Goal: Task Accomplishment & Management: Manage account settings

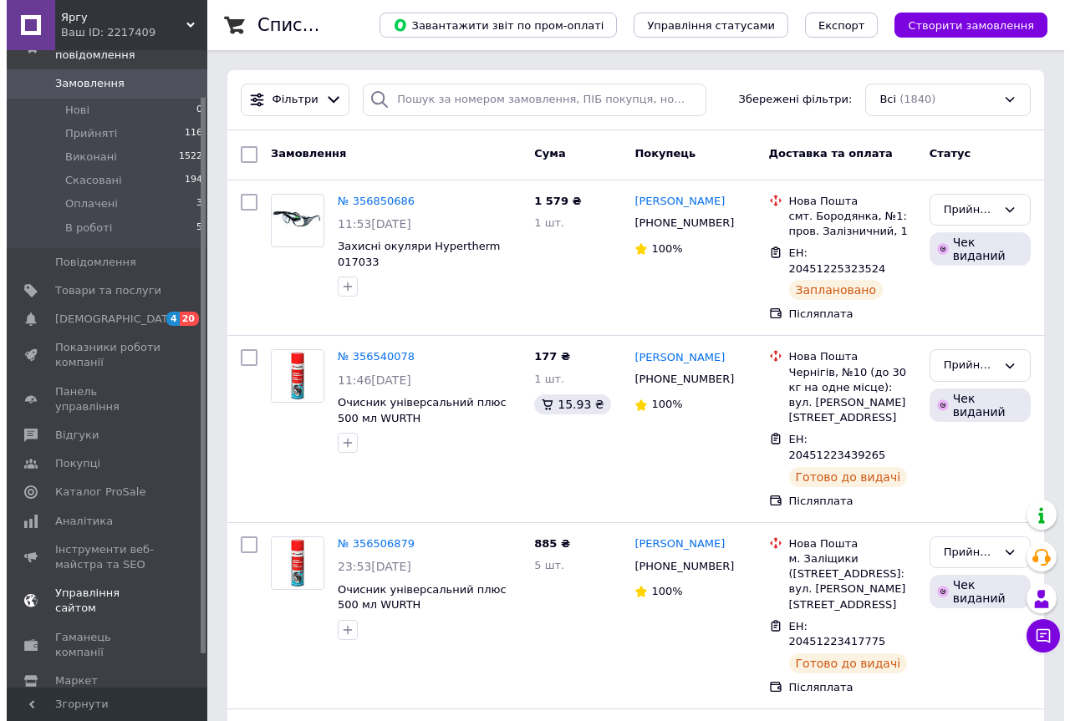
scroll to position [90, 0]
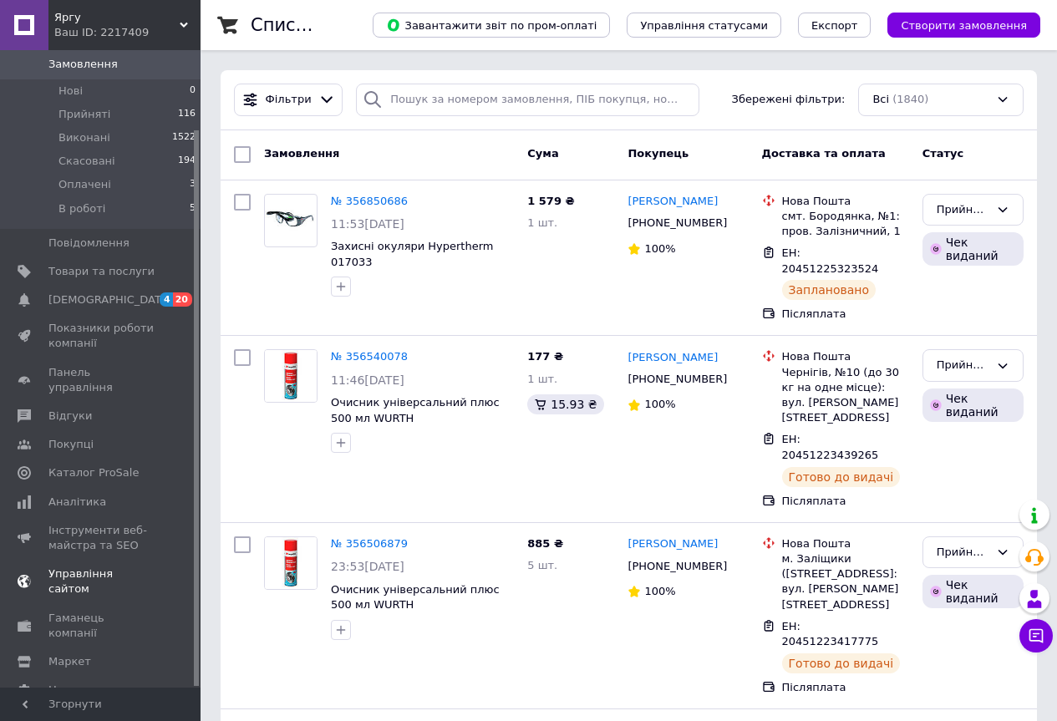
click at [74, 567] on span "Управління сайтом" at bounding box center [101, 582] width 106 height 30
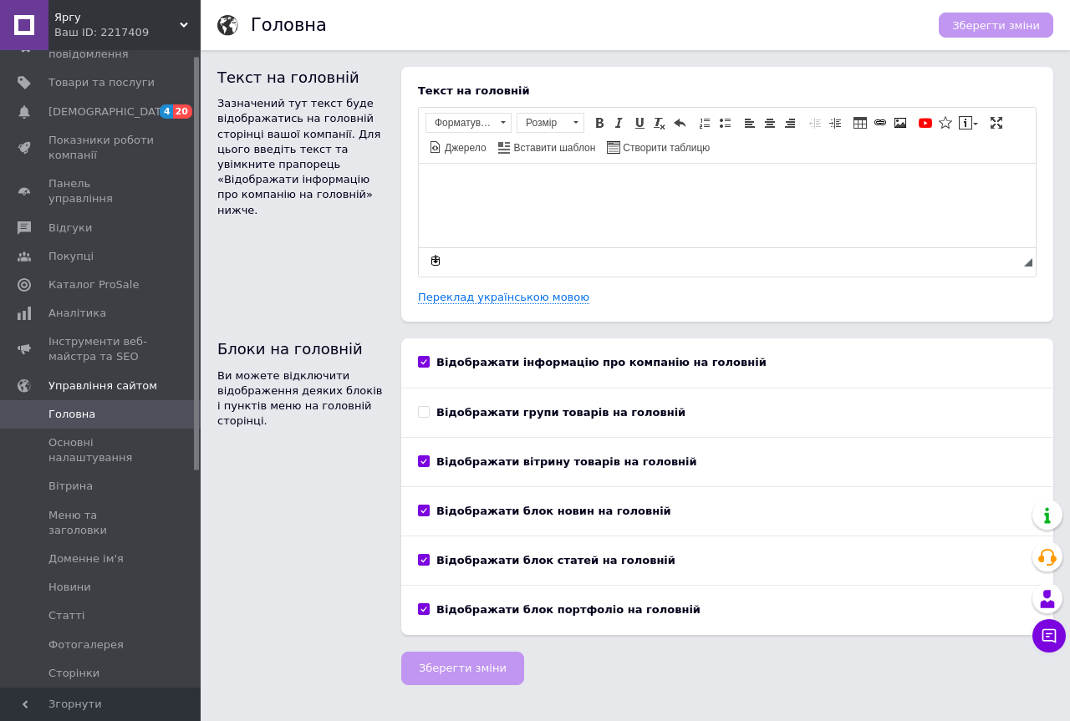
scroll to position [343, 0]
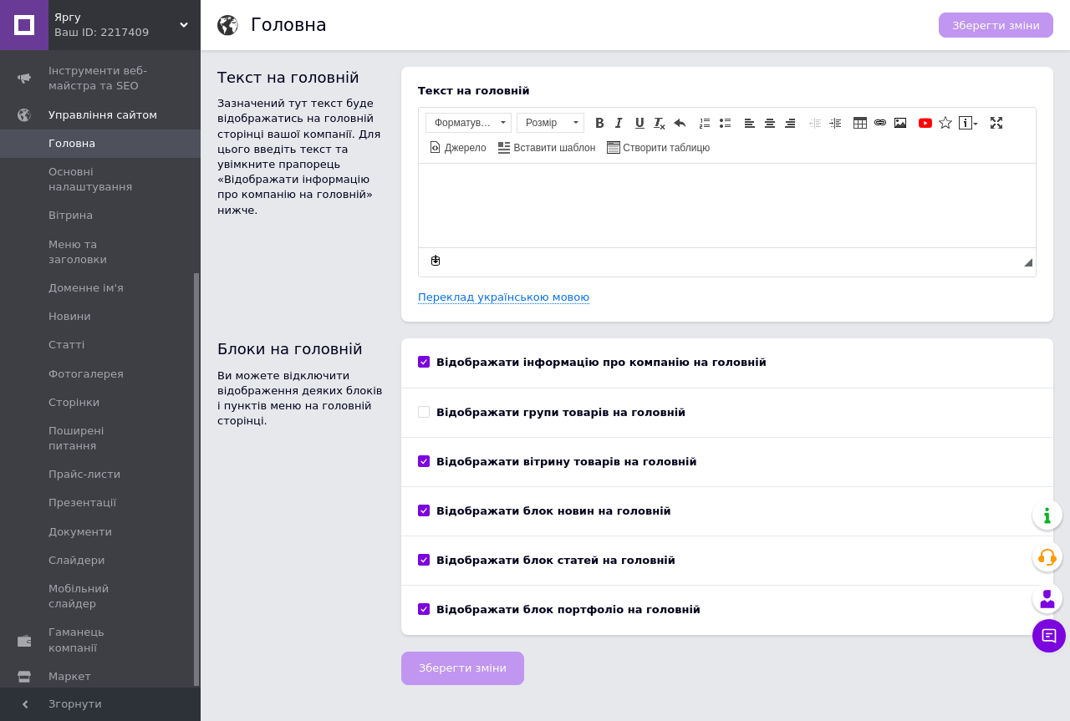
click at [80, 698] on span "Налаштування" at bounding box center [90, 705] width 85 height 15
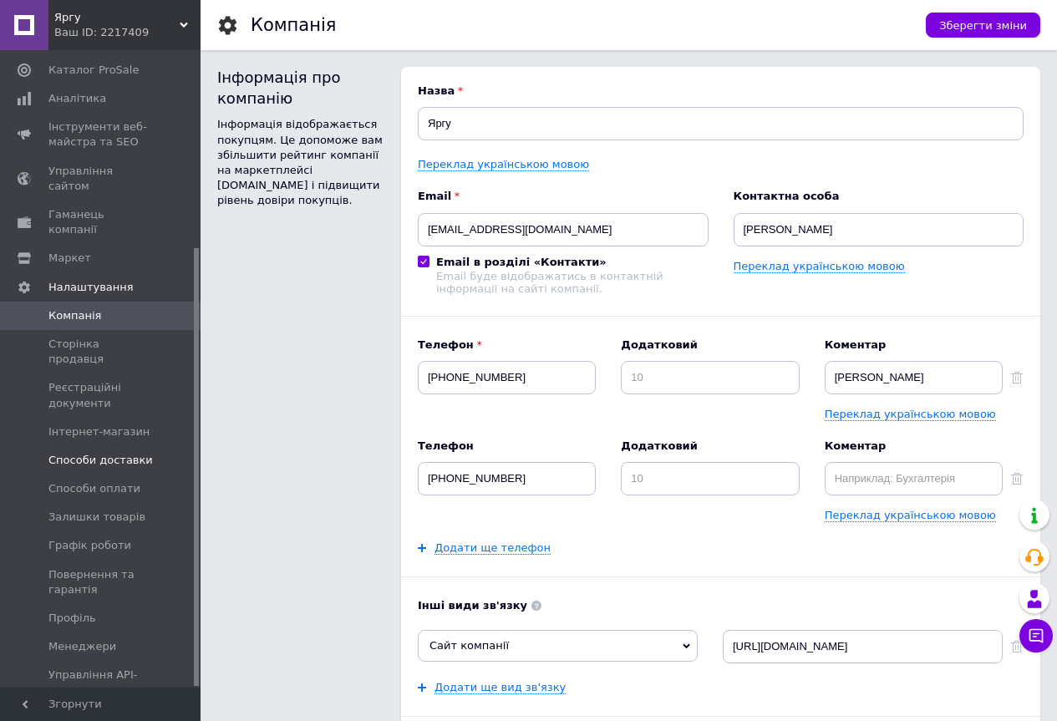
click at [100, 453] on span "Способи доставки" at bounding box center [100, 460] width 104 height 15
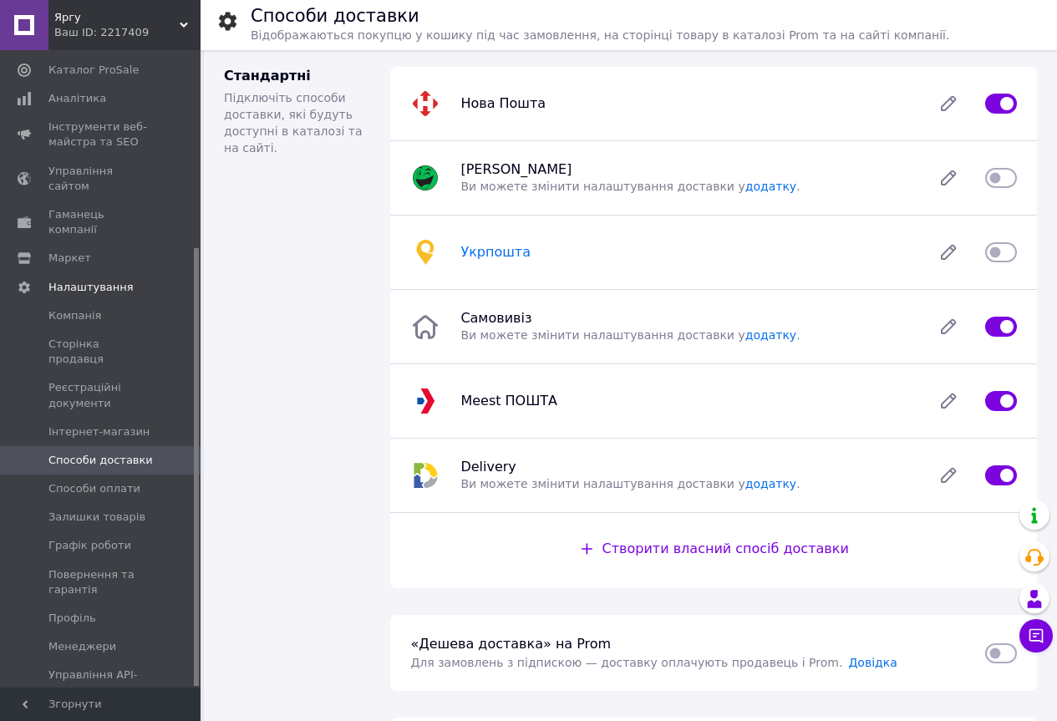
click at [505, 254] on span "Укрпошта" at bounding box center [496, 252] width 70 height 16
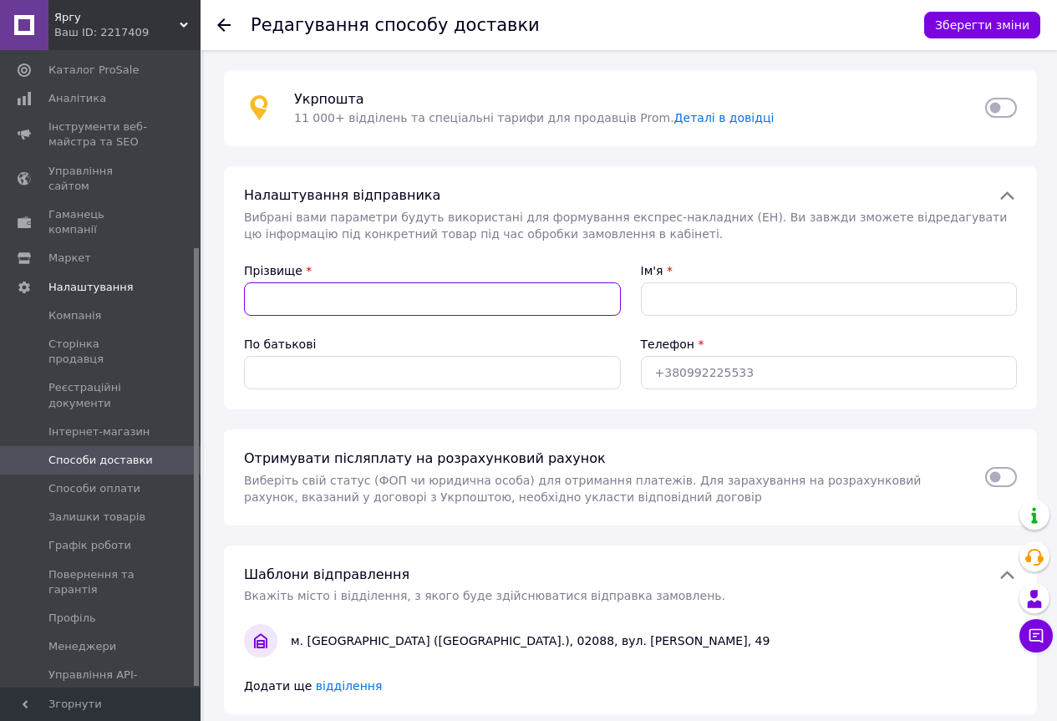
click at [419, 286] on input "Прізвище" at bounding box center [432, 299] width 377 height 33
click at [404, 298] on input "Прізвище" at bounding box center [432, 299] width 377 height 33
type input "Реутов"
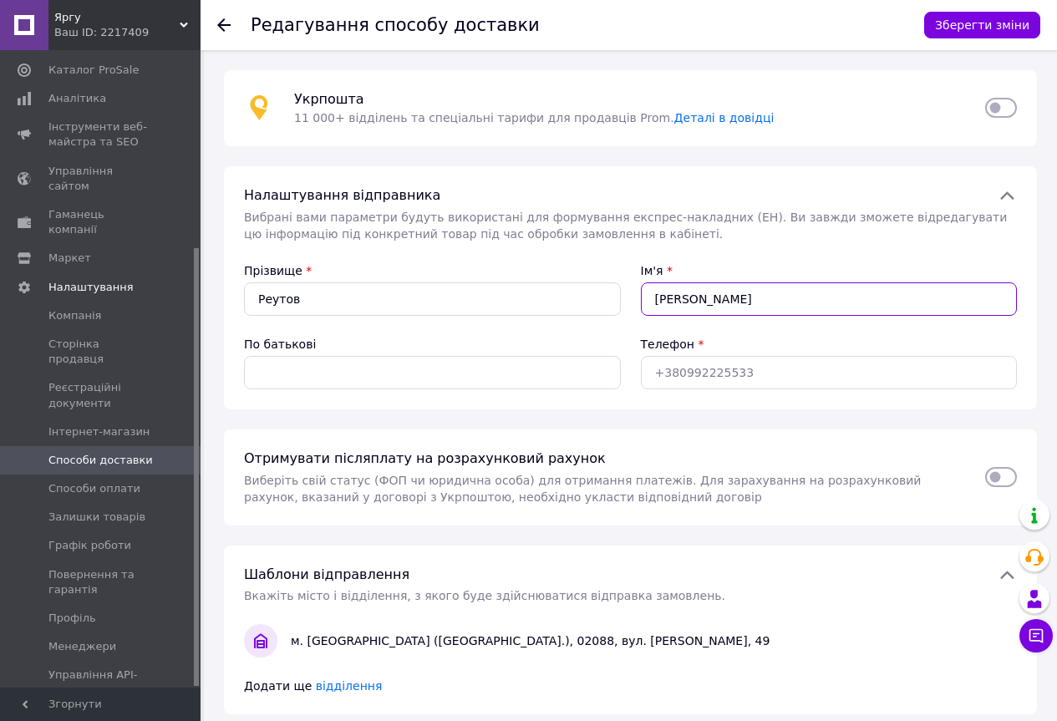
type input "[PERSON_NAME]"
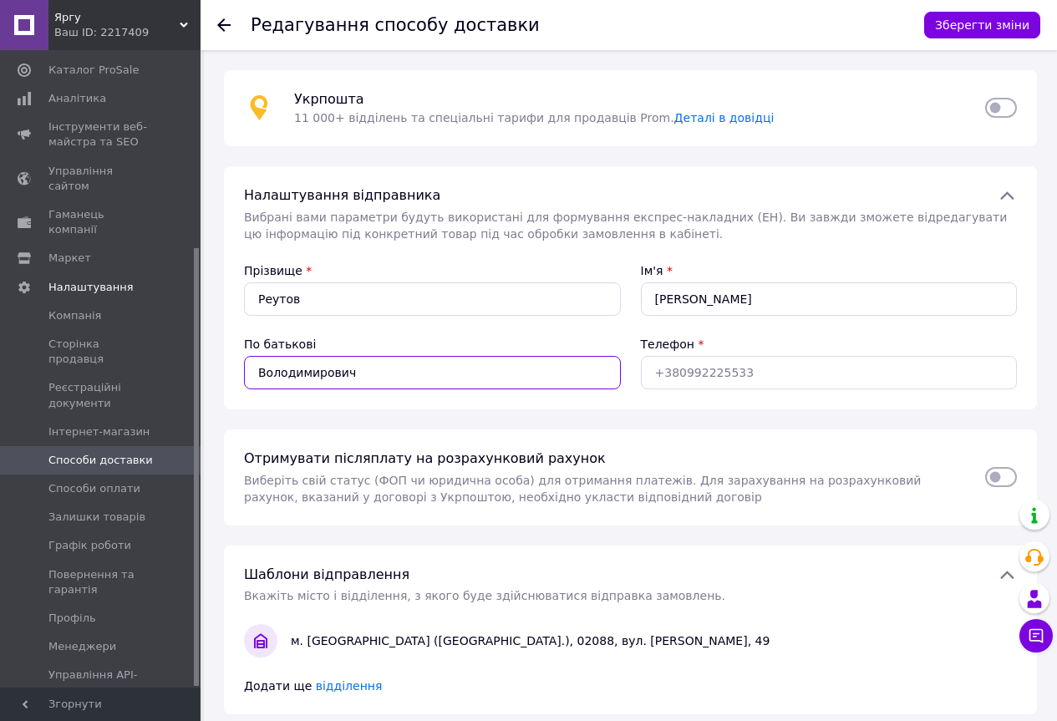
type input "Володимирович"
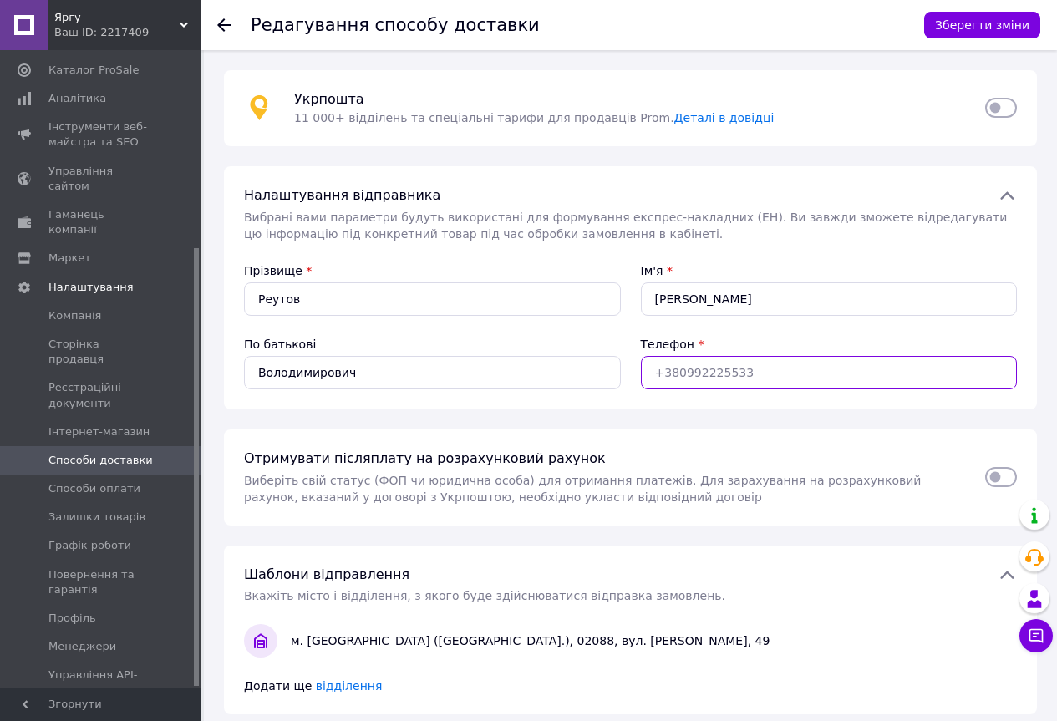
click at [729, 379] on input "Телефон" at bounding box center [829, 372] width 377 height 33
type input "[PHONE_NUMBER]"
click at [1007, 478] on input "checkbox" at bounding box center [1002, 477] width 32 height 17
checkbox input "true"
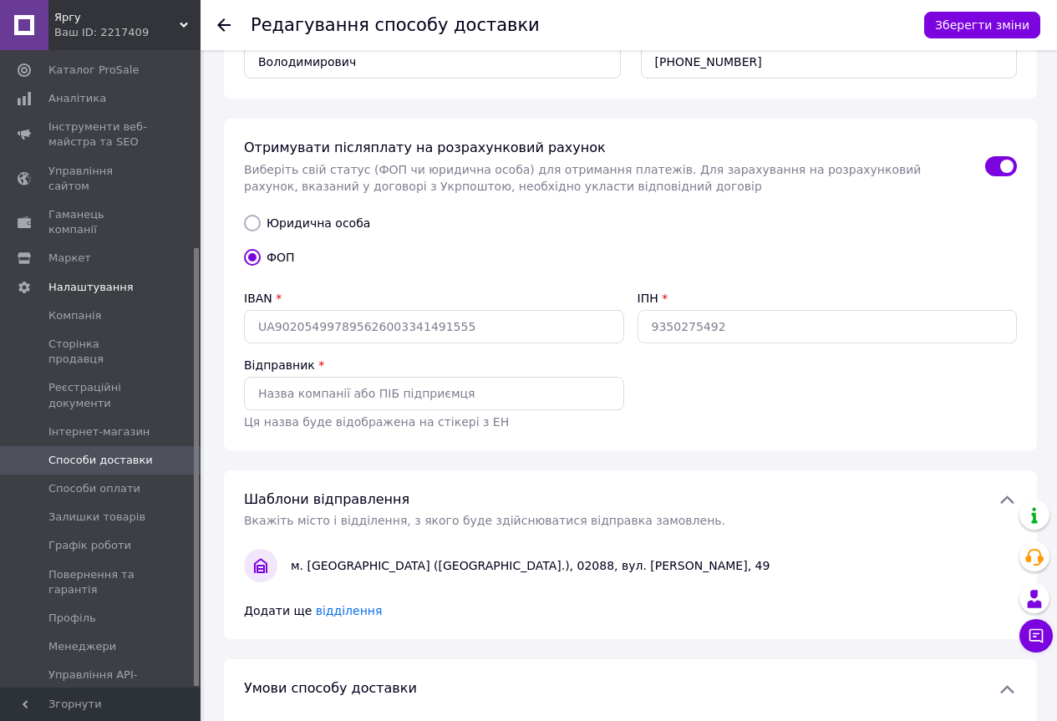
scroll to position [334, 0]
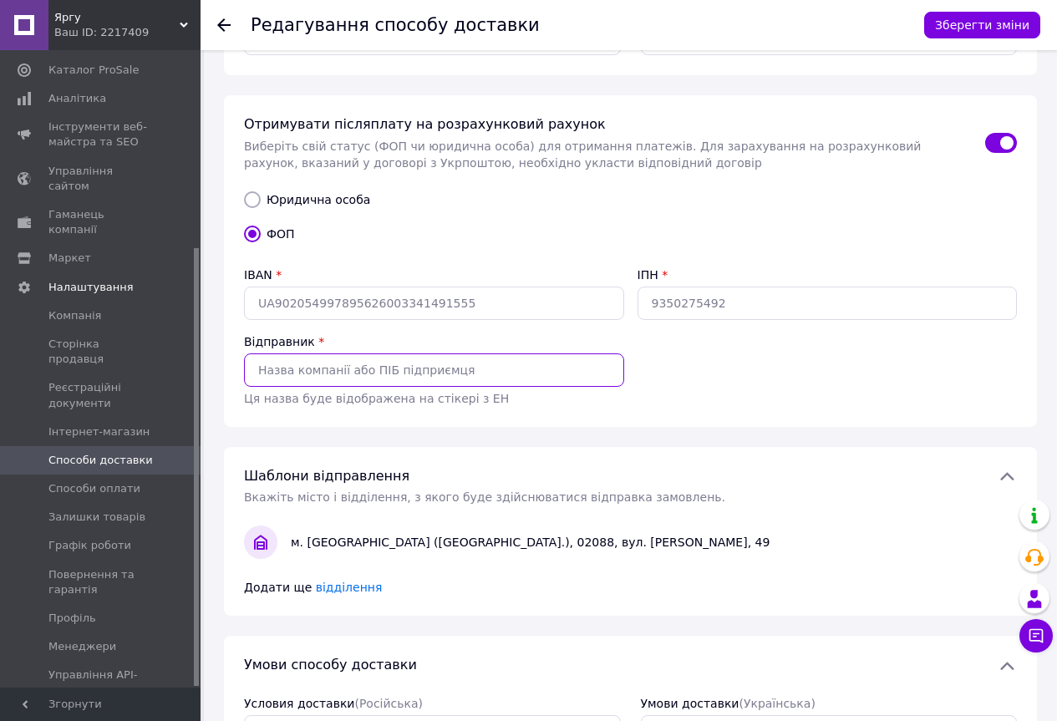
drag, startPoint x: 331, startPoint y: 372, endPoint x: 336, endPoint y: 380, distance: 9.7
click at [331, 372] on input "Відправник" at bounding box center [434, 370] width 380 height 33
type input "[PERSON_NAME]"
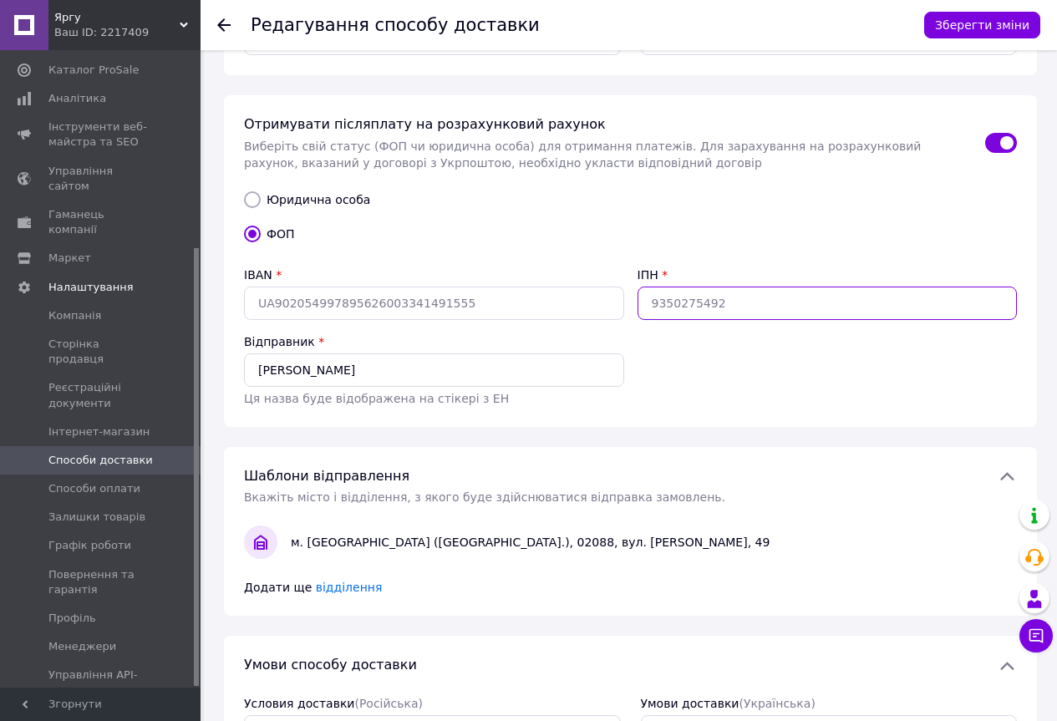
click at [718, 310] on input "ІПН" at bounding box center [828, 303] width 380 height 33
type input "2949320098"
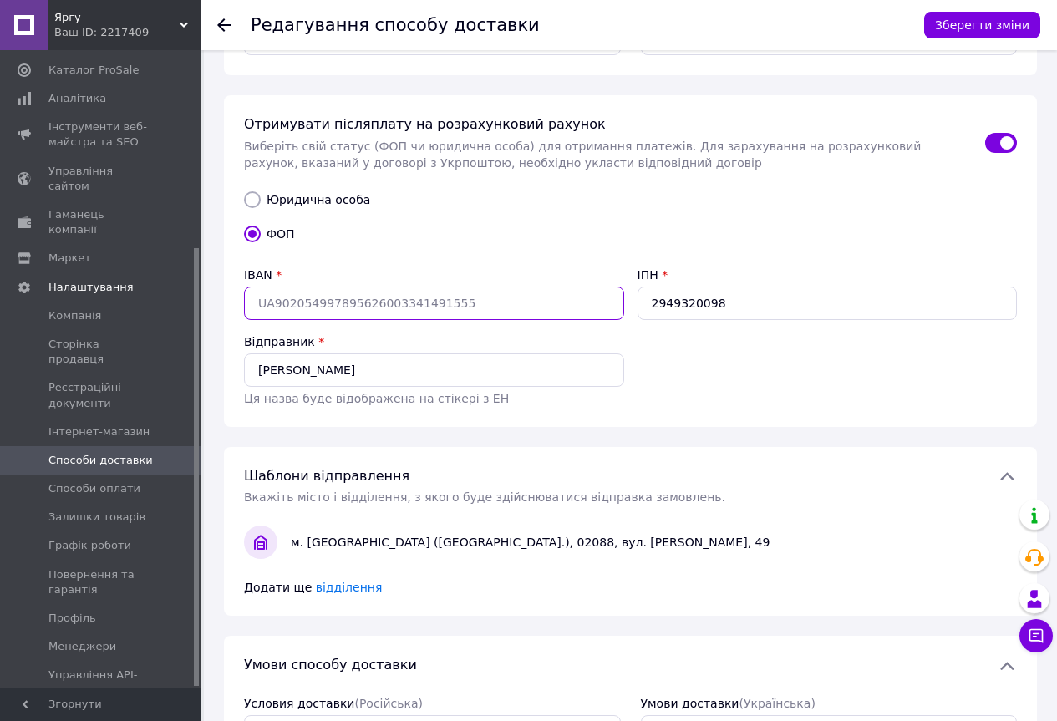
type input "UA"
click at [365, 304] on input "UA" at bounding box center [434, 303] width 380 height 33
paste input "153052990000026009016712825"
type input "[FINANCIAL_ID]"
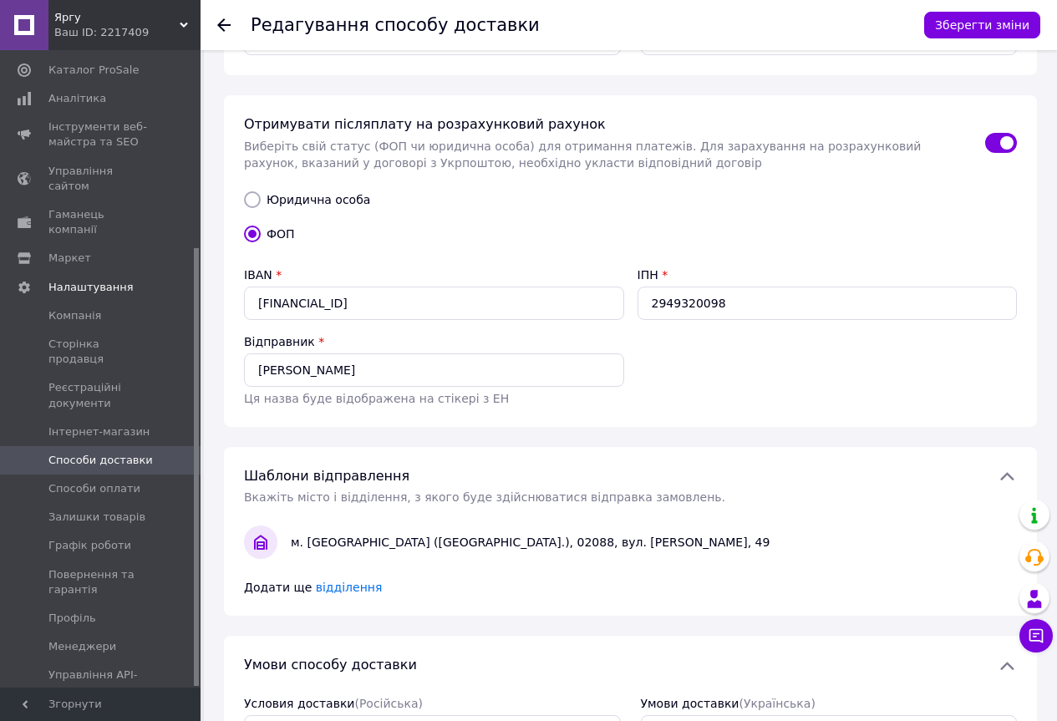
click at [722, 353] on div "IBAN * [FINANCIAL_ID] ІПН * 2949320098 Відправник * [PERSON_NAME] назва буде ві…" at bounding box center [630, 337] width 787 height 154
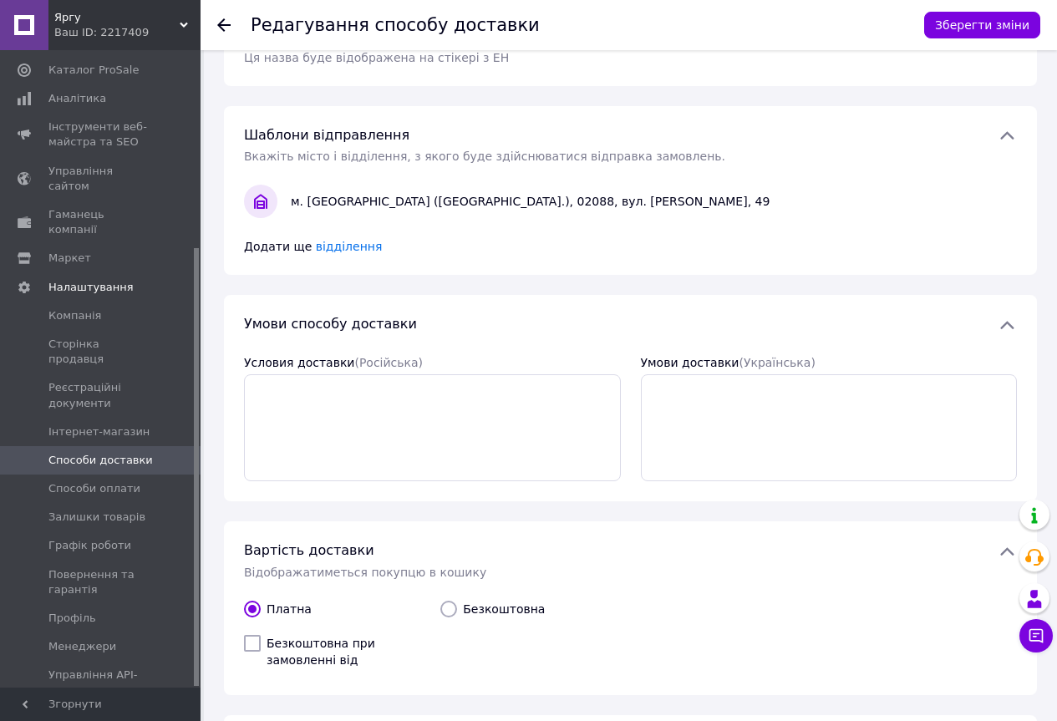
scroll to position [803, 0]
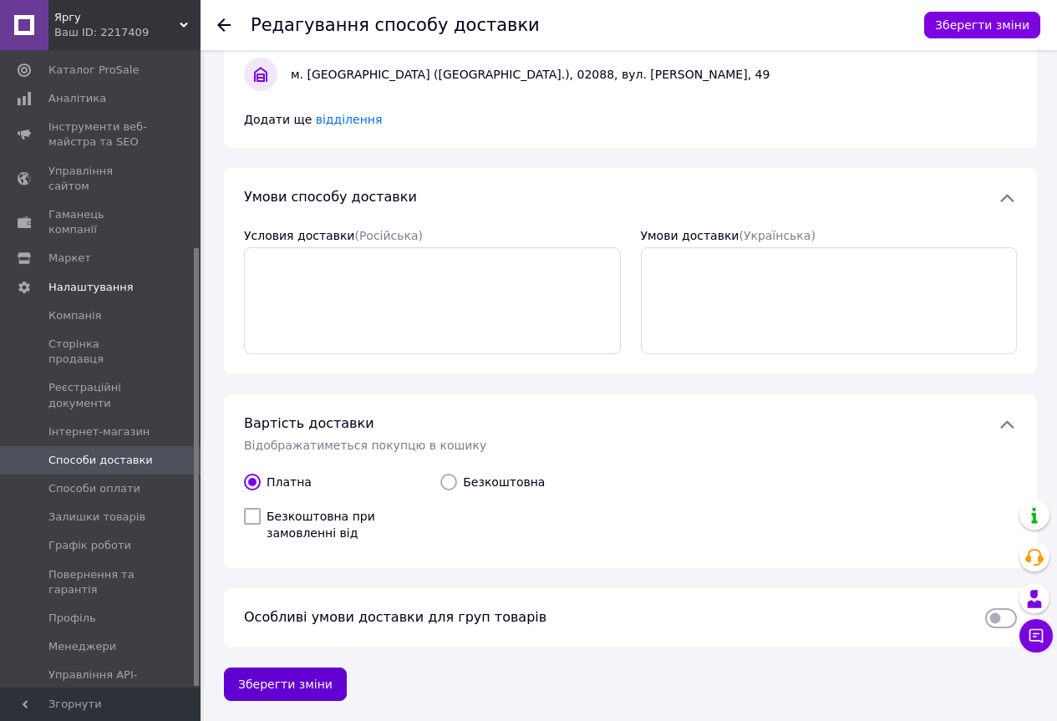
click at [266, 682] on button "Зберегти зміни" at bounding box center [285, 684] width 123 height 33
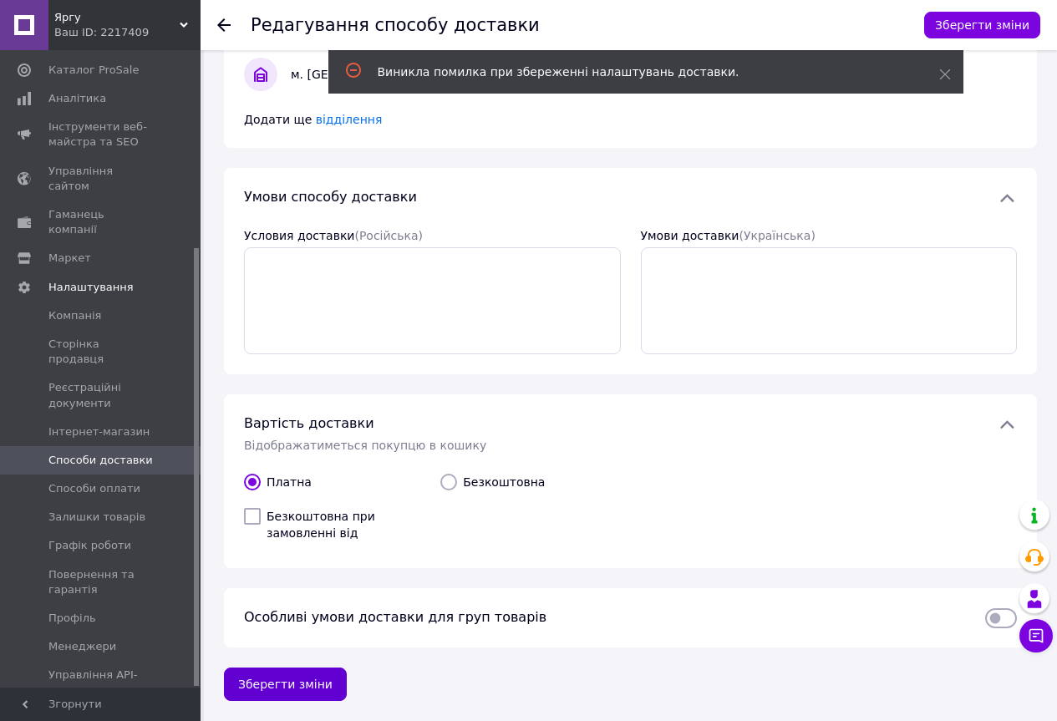
click at [299, 685] on button "Зберегти зміни" at bounding box center [285, 684] width 123 height 33
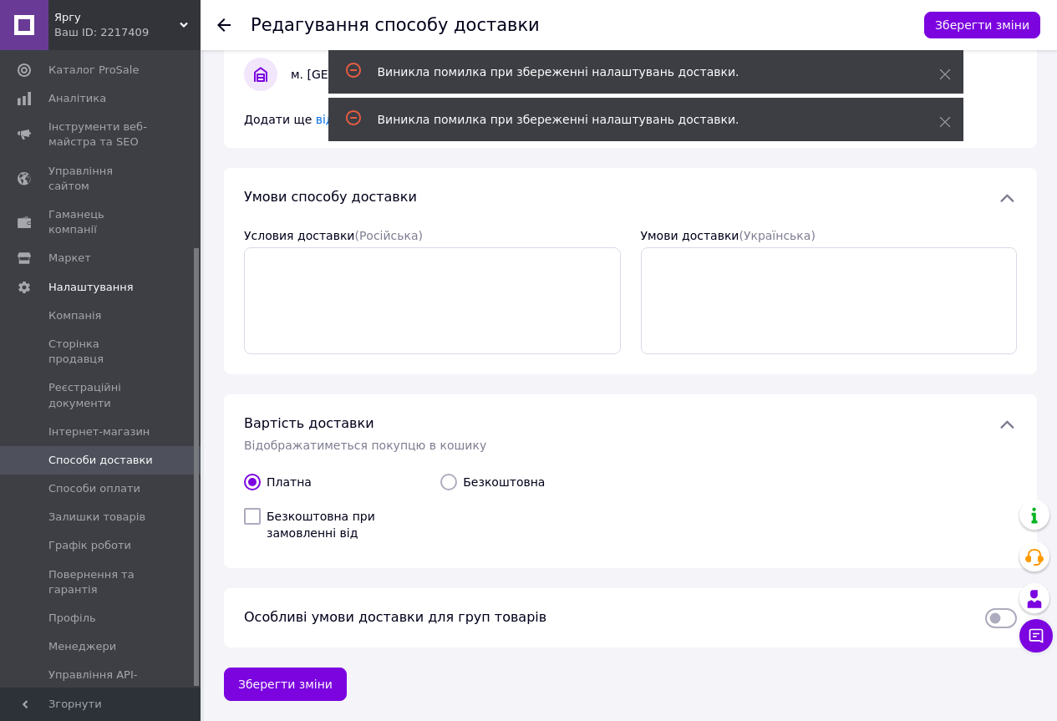
click at [848, 482] on div "Платна   Безкоштовна при замовленні від   Безкоштовна" at bounding box center [630, 511] width 787 height 88
